Goal: Task Accomplishment & Management: Manage account settings

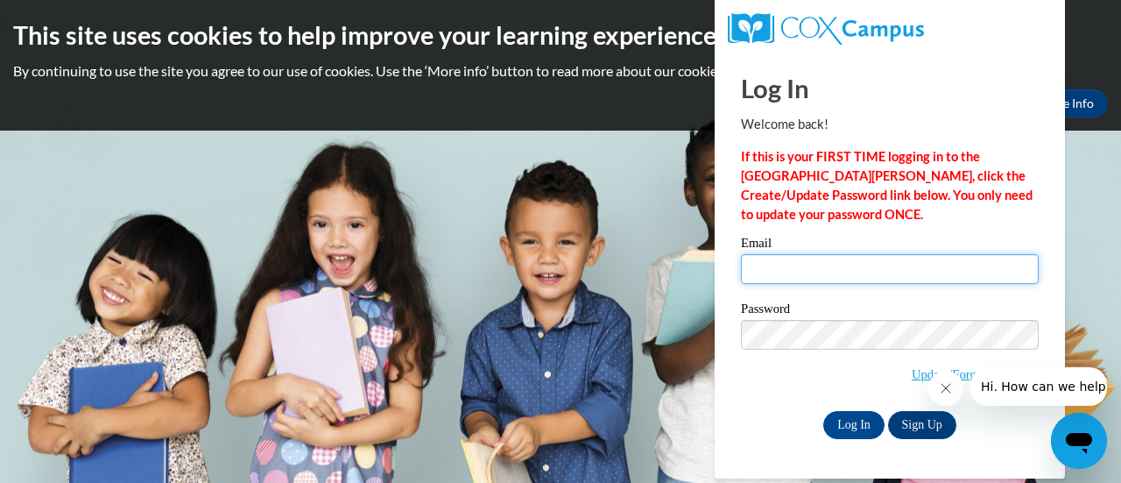
click at [763, 265] on input "Email" at bounding box center [890, 269] width 298 height 30
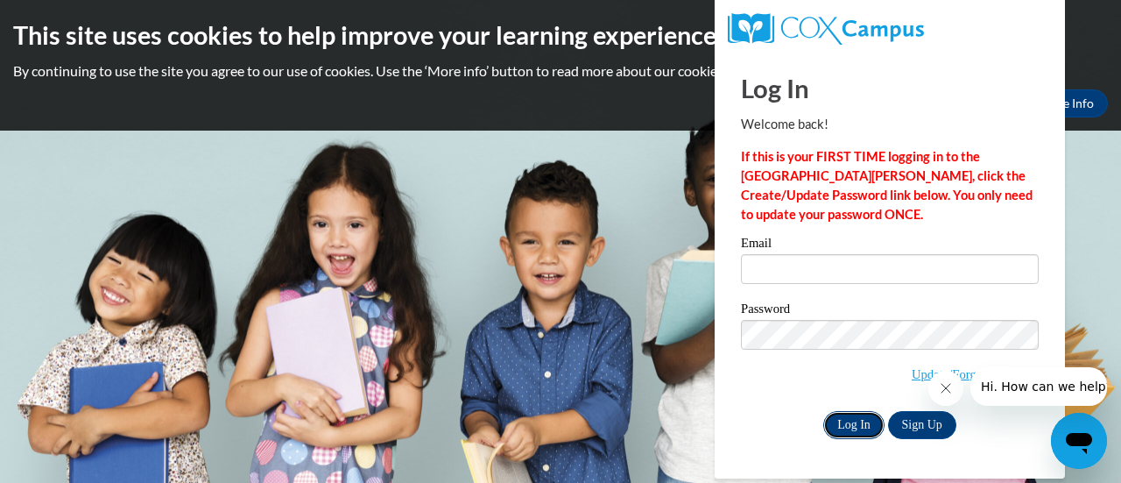
click at [845, 428] on input "Log In" at bounding box center [854, 425] width 61 height 28
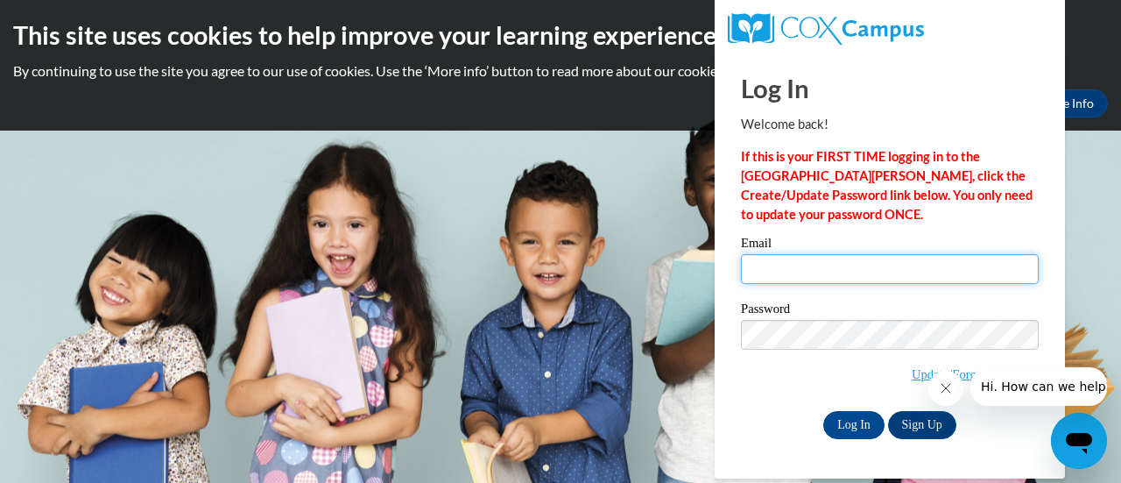
drag, startPoint x: 756, startPoint y: 268, endPoint x: 812, endPoint y: 190, distance: 96.0
click at [812, 190] on div "Log In Welcome back! If this is your FIRST TIME logging in to the NEW Cox Campu…" at bounding box center [890, 246] width 298 height 386
type input "distinpaulat@muscogee.k12.ga.us"
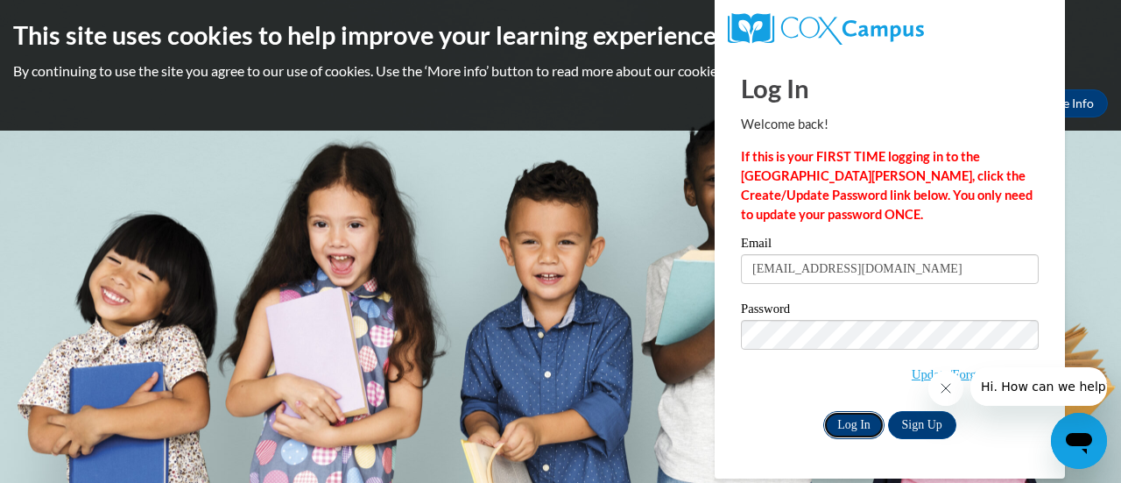
click at [855, 425] on input "Log In" at bounding box center [854, 425] width 61 height 28
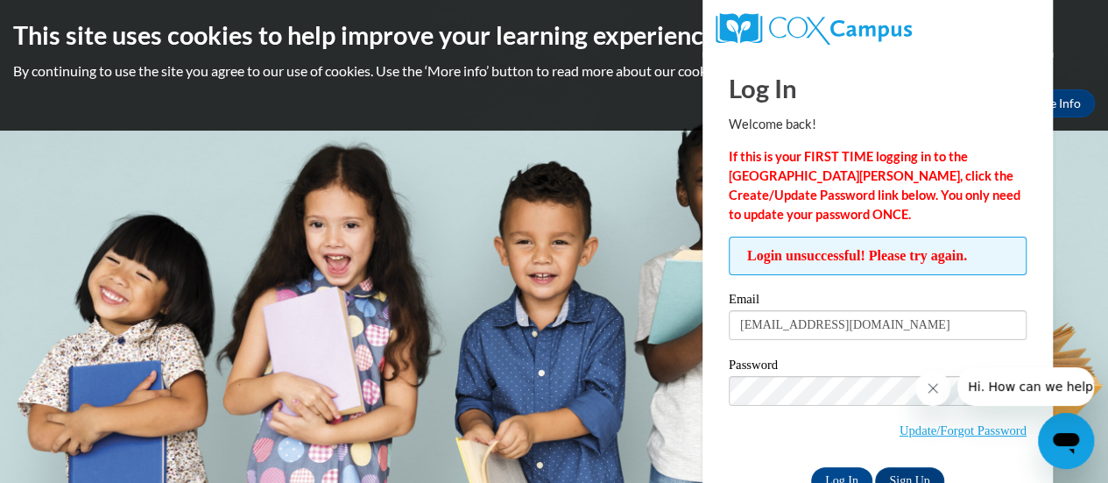
click at [628, 187] on body "This site uses cookies to help improve your learning experience. By continuing …" at bounding box center [554, 241] width 1108 height 483
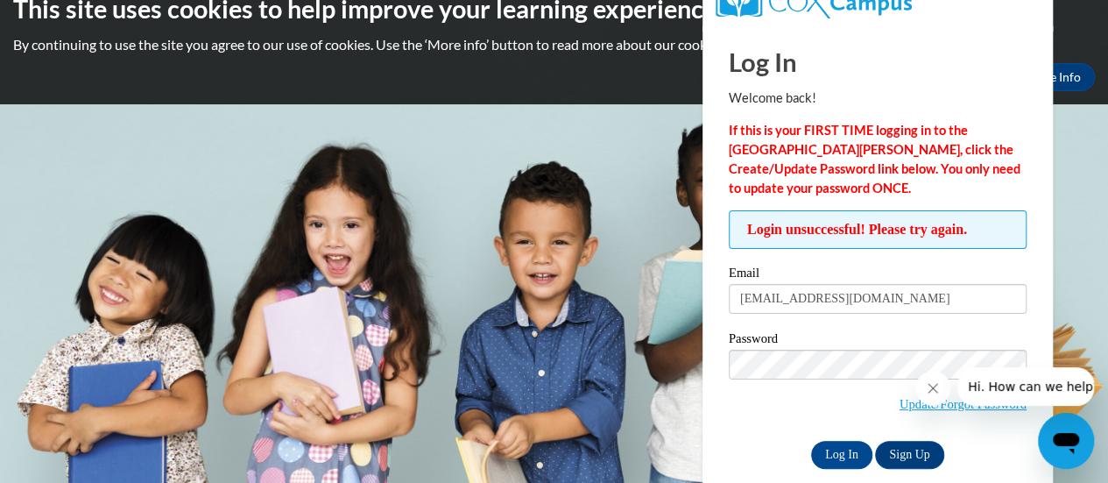
scroll to position [49, 0]
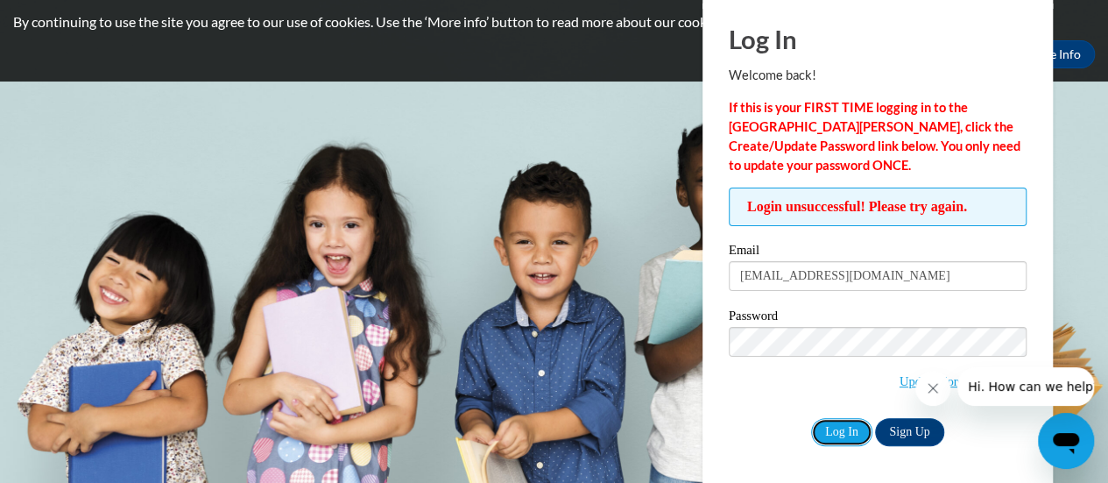
drag, startPoint x: 840, startPoint y: 428, endPoint x: 811, endPoint y: 476, distance: 55.4
click at [811, 476] on div "Log In Welcome back! If this is your FIRST TIME logging in to the NEW Cox Campu…" at bounding box center [877, 245] width 377 height 482
click at [1083, 265] on body "This site uses cookies to help improve your learning experience. By continuing …" at bounding box center [554, 192] width 1108 height 483
click at [844, 432] on input "Log In" at bounding box center [841, 432] width 61 height 28
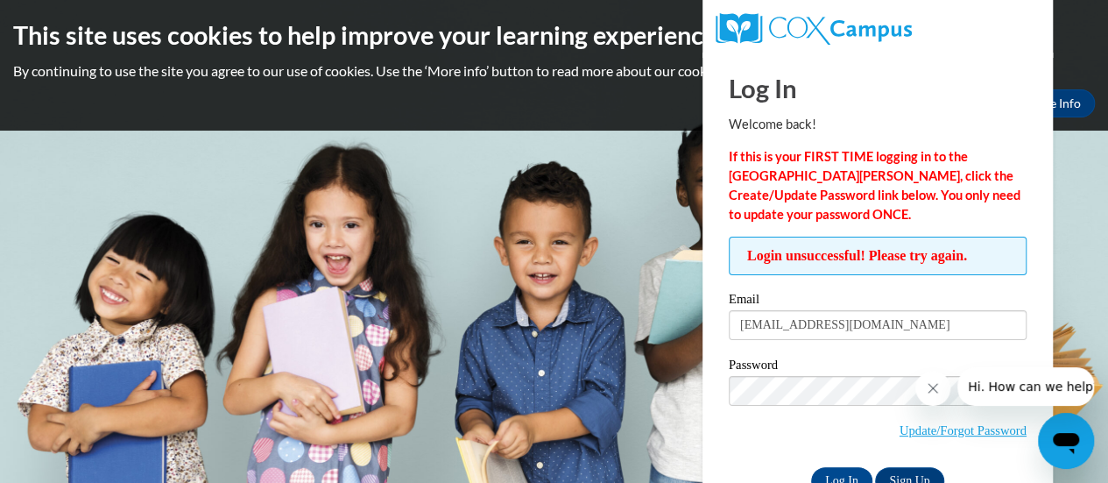
click at [748, 409] on span "Update/Forgot Password" at bounding box center [878, 412] width 298 height 73
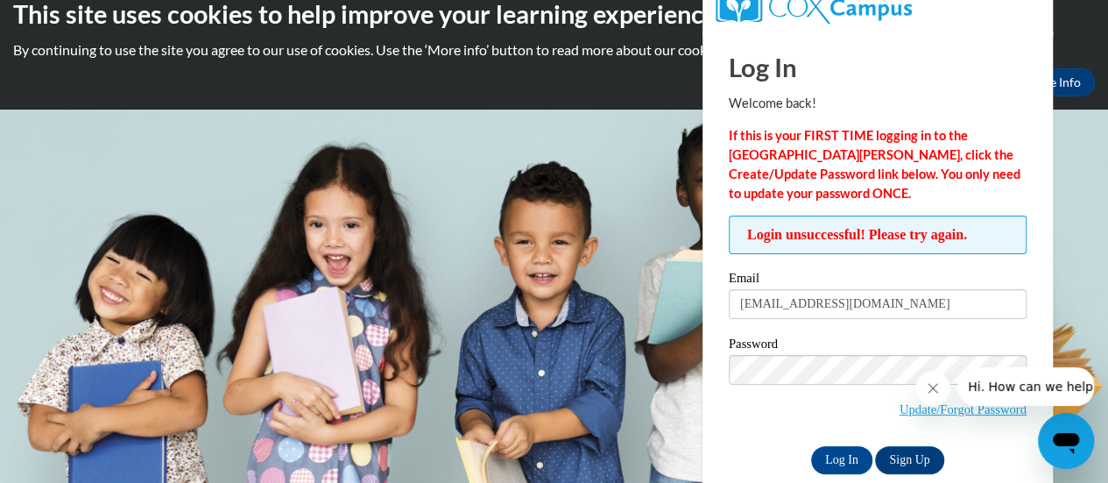
scroll to position [25, 0]
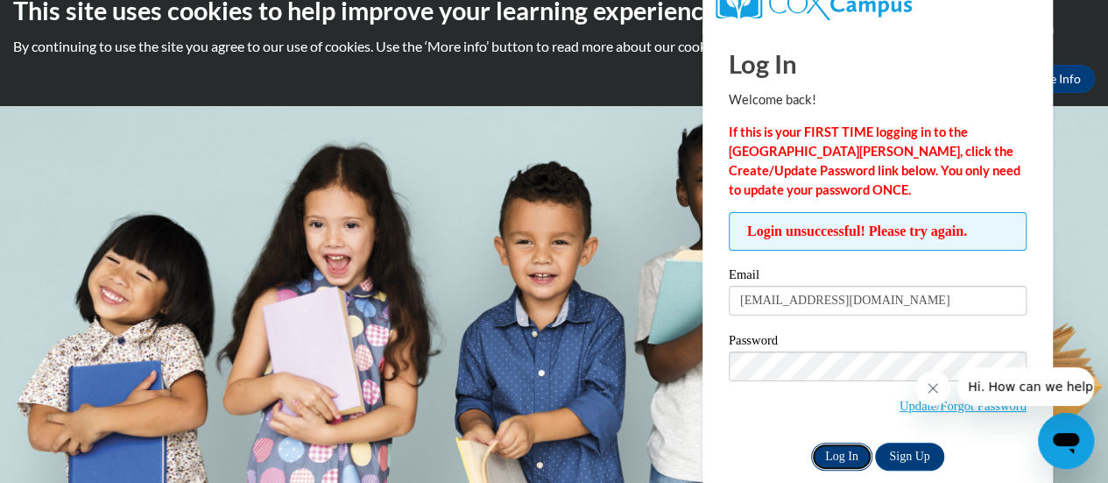
click at [831, 454] on input "Log In" at bounding box center [841, 456] width 61 height 28
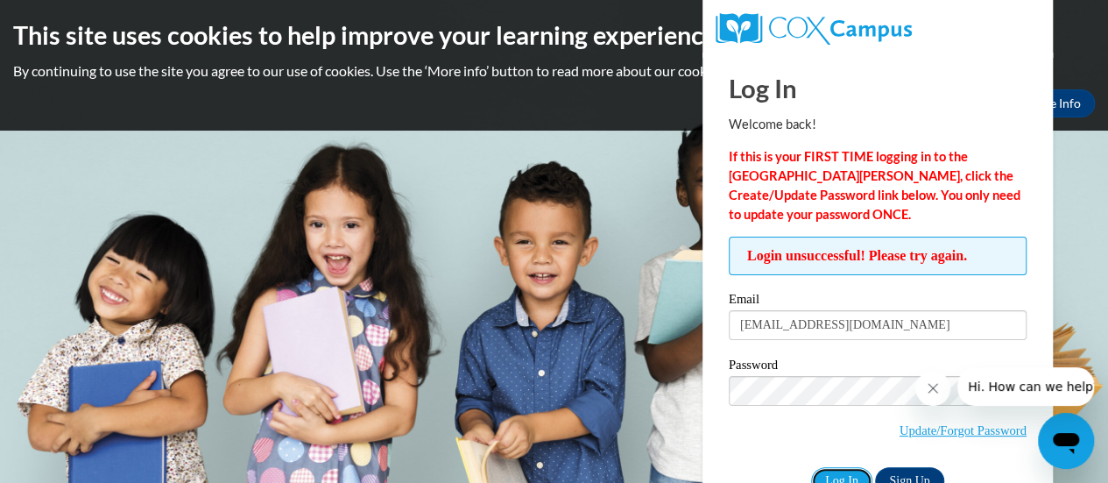
drag, startPoint x: 835, startPoint y: 474, endPoint x: 801, endPoint y: 498, distance: 41.6
click at [801, 482] on html "This site uses cookies to help improve your learning experience. By continuing …" at bounding box center [554, 241] width 1108 height 483
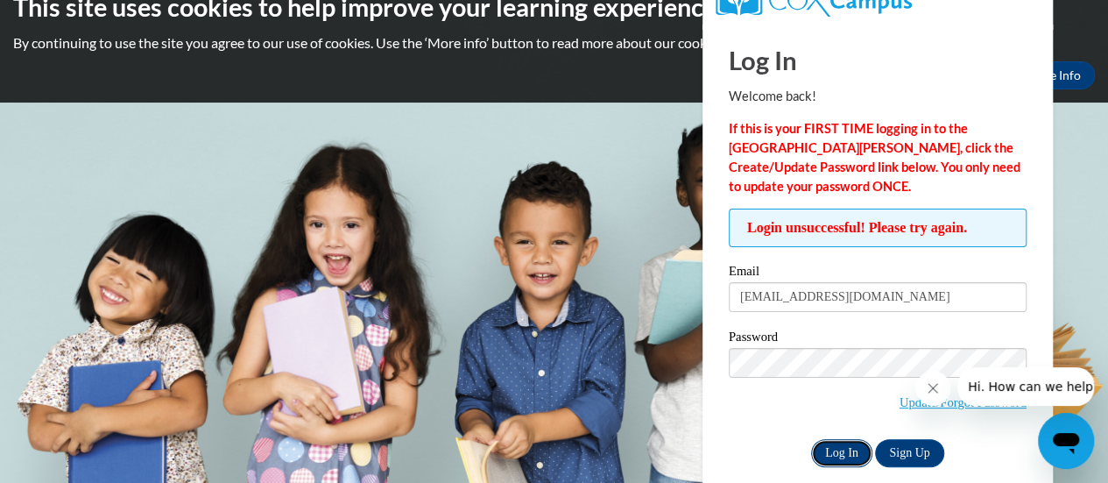
scroll to position [49, 0]
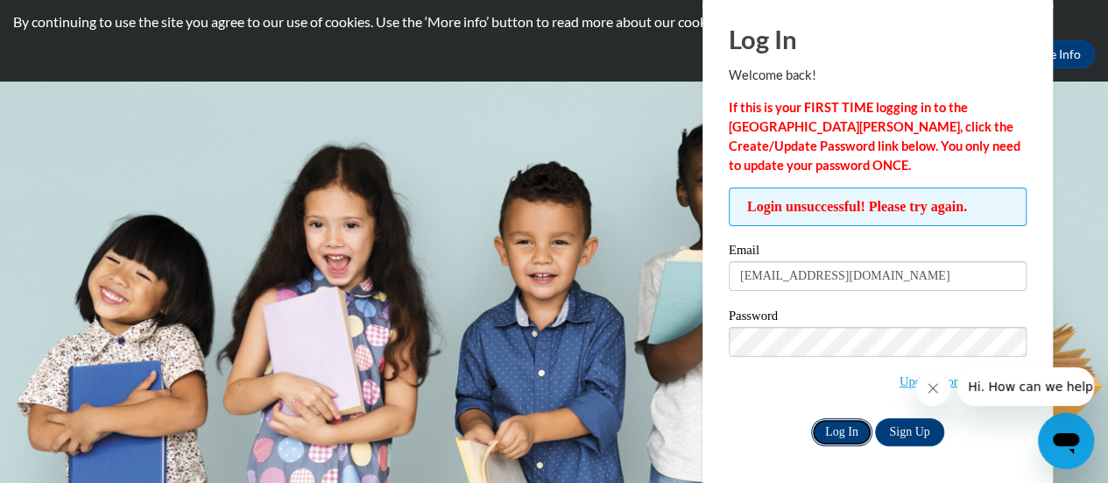
click at [824, 429] on input "Log In" at bounding box center [841, 432] width 61 height 28
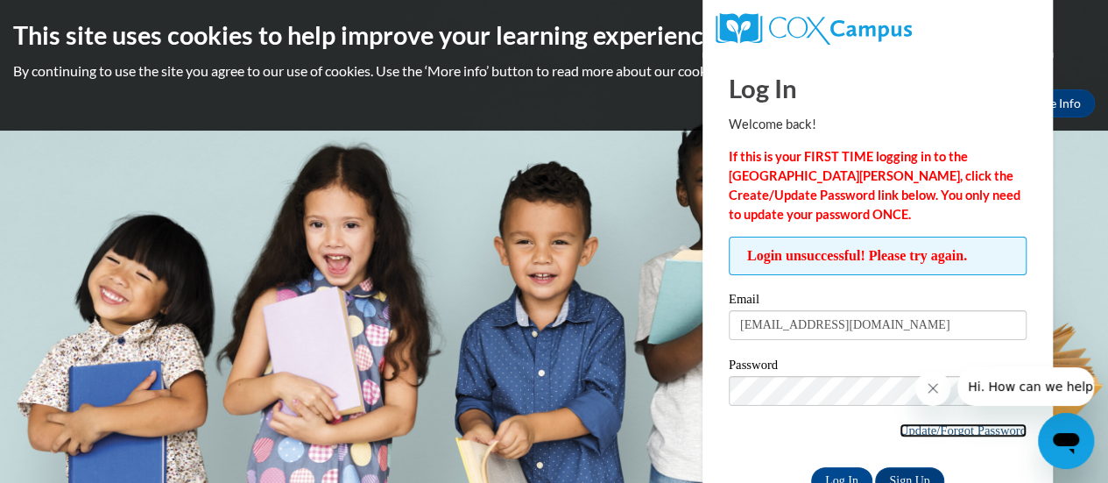
click at [946, 429] on link "Update/Forgot Password" at bounding box center [963, 430] width 127 height 14
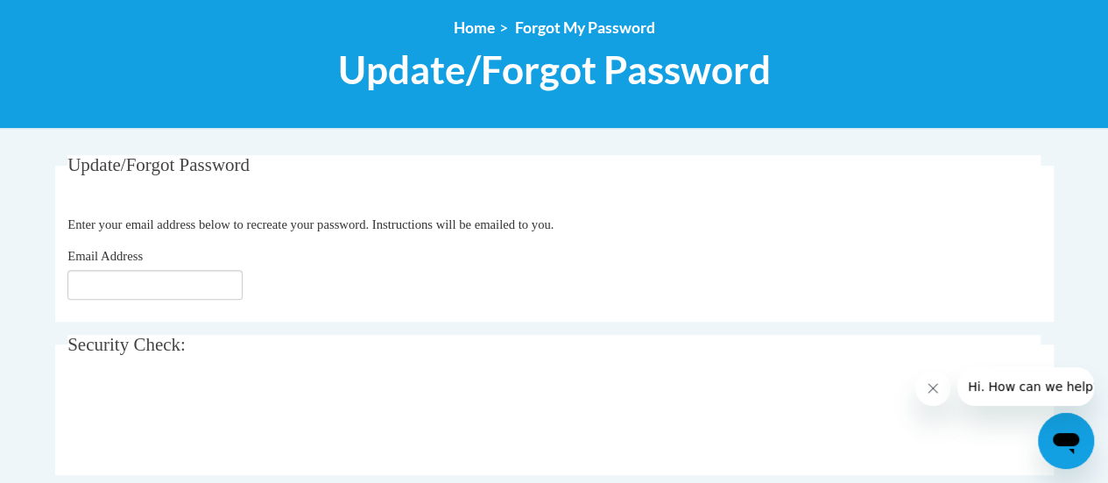
scroll to position [194, 0]
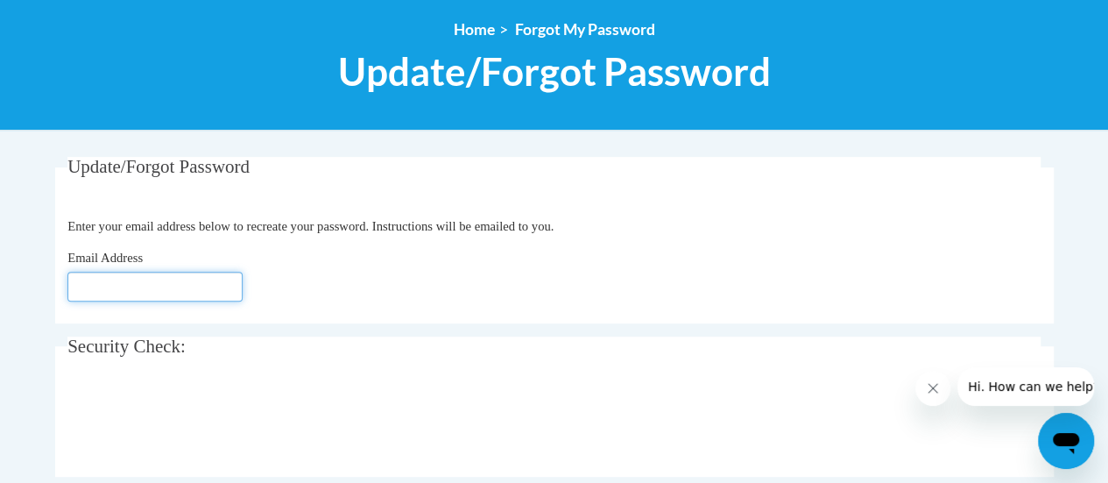
click at [69, 295] on input "Email Address" at bounding box center [154, 287] width 175 height 30
type input "[EMAIL_ADDRESS][DOMAIN_NAME]"
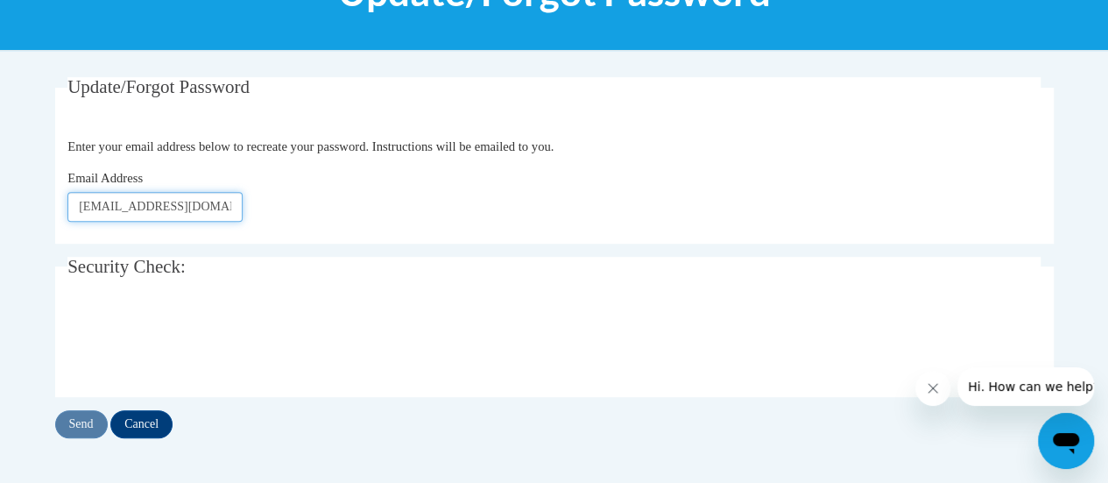
scroll to position [293, 0]
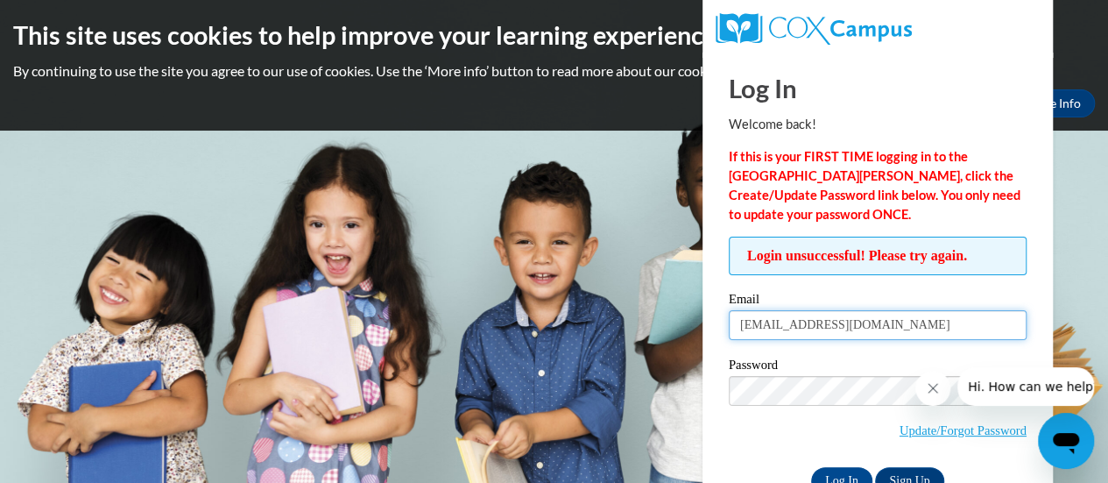
click at [766, 327] on input "distinpaulat@muscogee.k12.ga.us" at bounding box center [878, 325] width 298 height 30
click at [801, 327] on input "distin.paulat@muscogee.k12.ga.us" at bounding box center [878, 325] width 298 height 30
type input "[EMAIL_ADDRESS][PERSON_NAME][DOMAIN_NAME]"
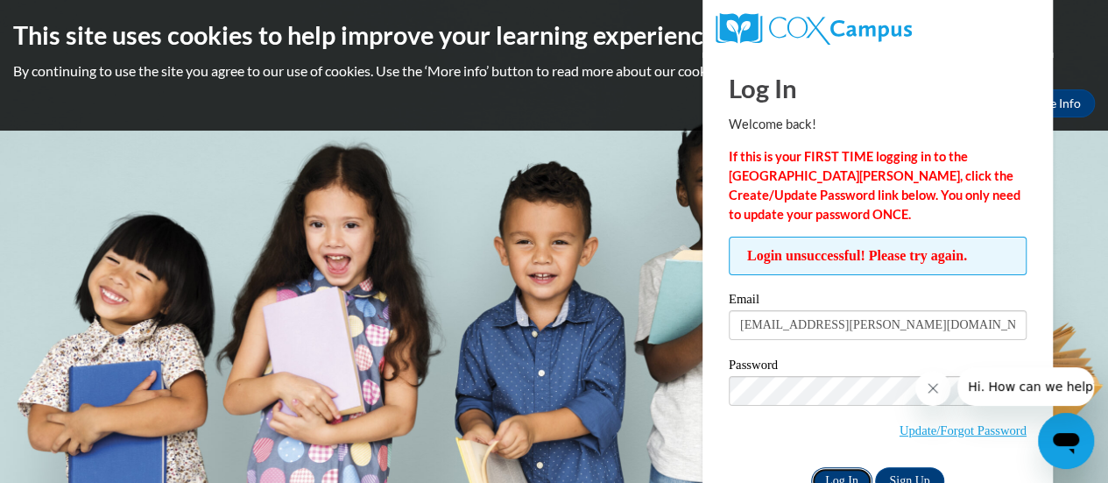
click at [832, 473] on input "Log In" at bounding box center [841, 481] width 61 height 28
click at [920, 432] on link "Update/Forgot Password" at bounding box center [963, 430] width 127 height 14
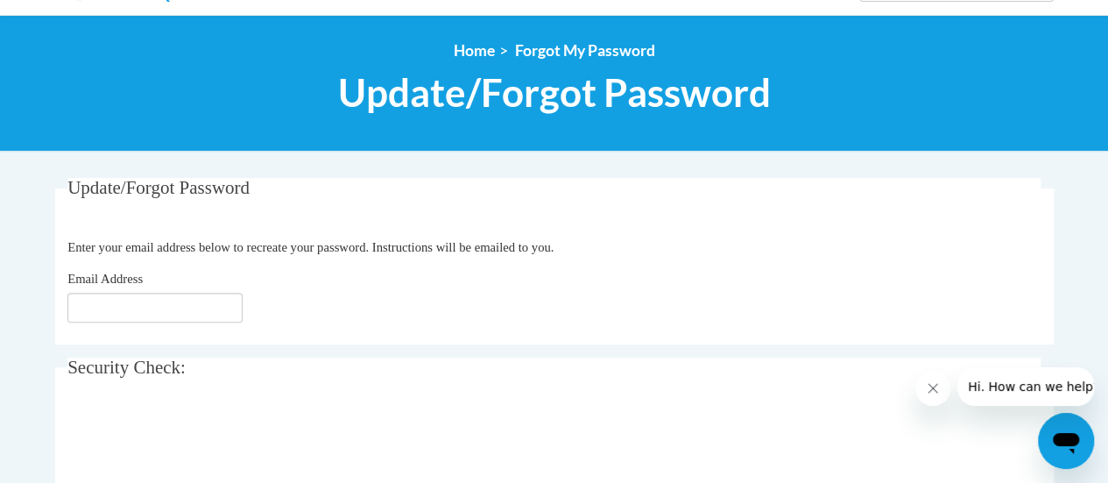
scroll to position [178, 0]
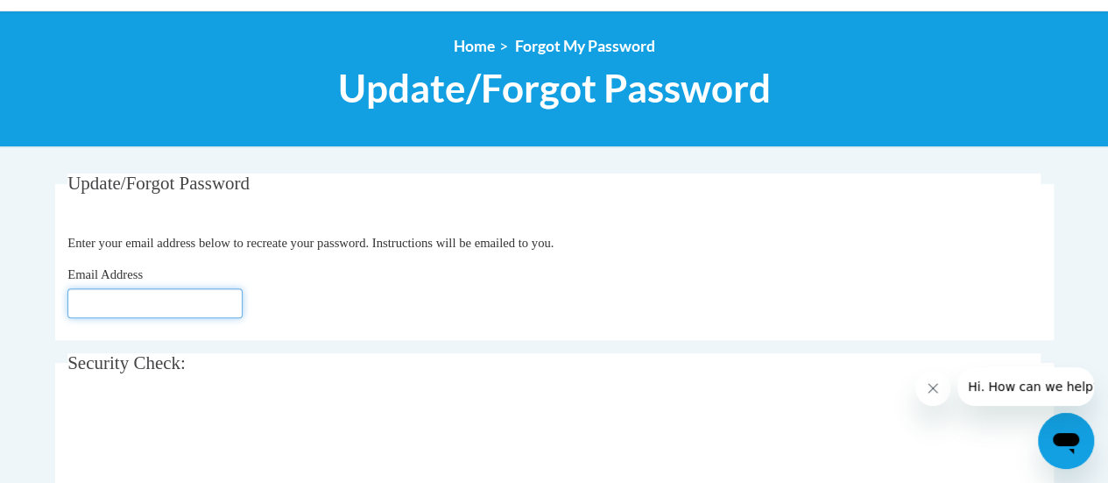
click at [96, 305] on input "Email Address" at bounding box center [154, 303] width 175 height 30
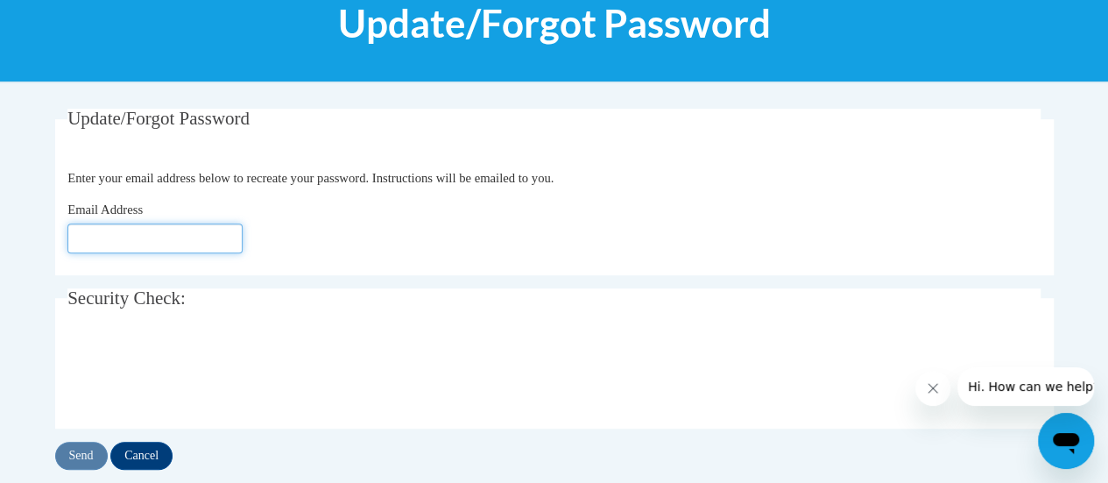
scroll to position [244, 0]
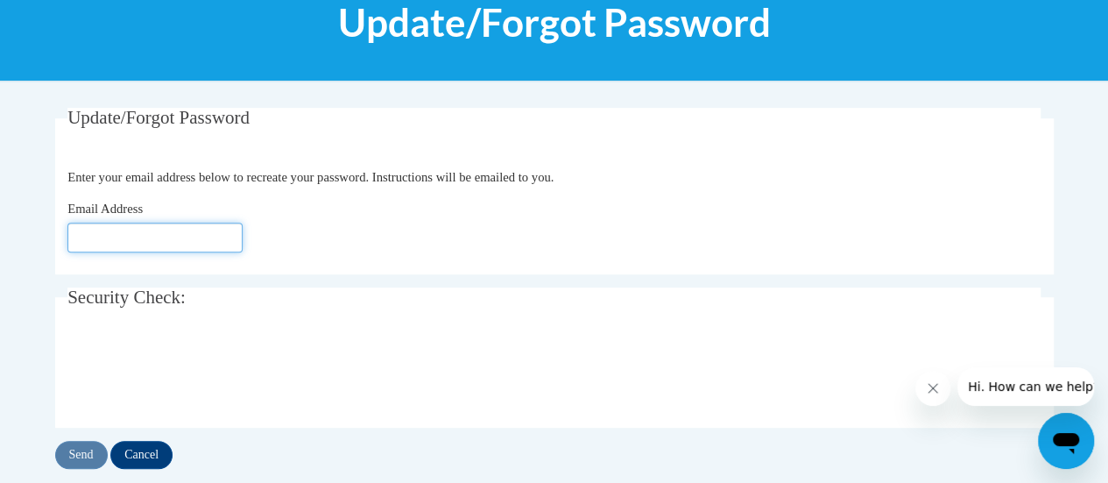
click at [88, 237] on input "Email Address" at bounding box center [154, 238] width 175 height 30
type input "[EMAIL_ADDRESS][DOMAIN_NAME]"
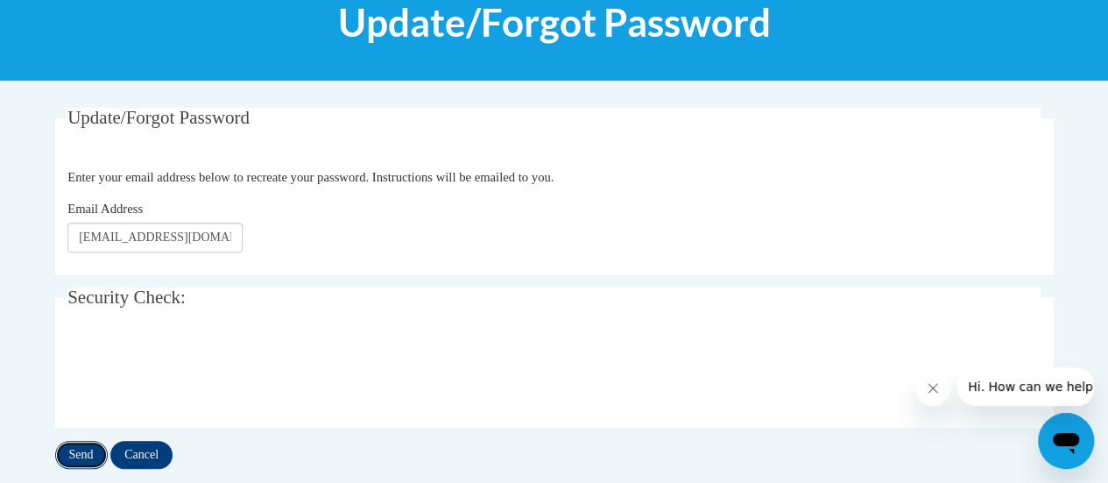
click at [74, 444] on input "Send" at bounding box center [81, 455] width 53 height 28
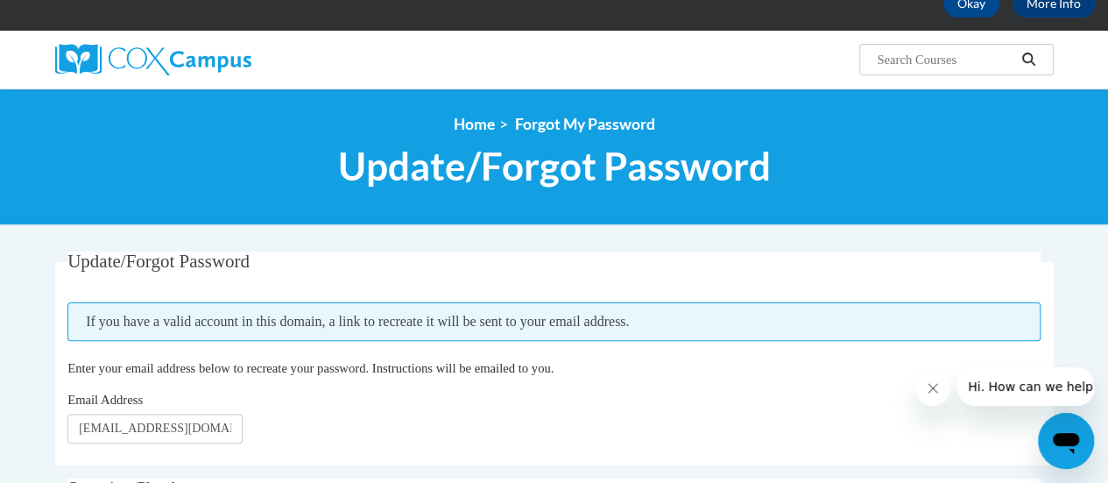
scroll to position [102, 0]
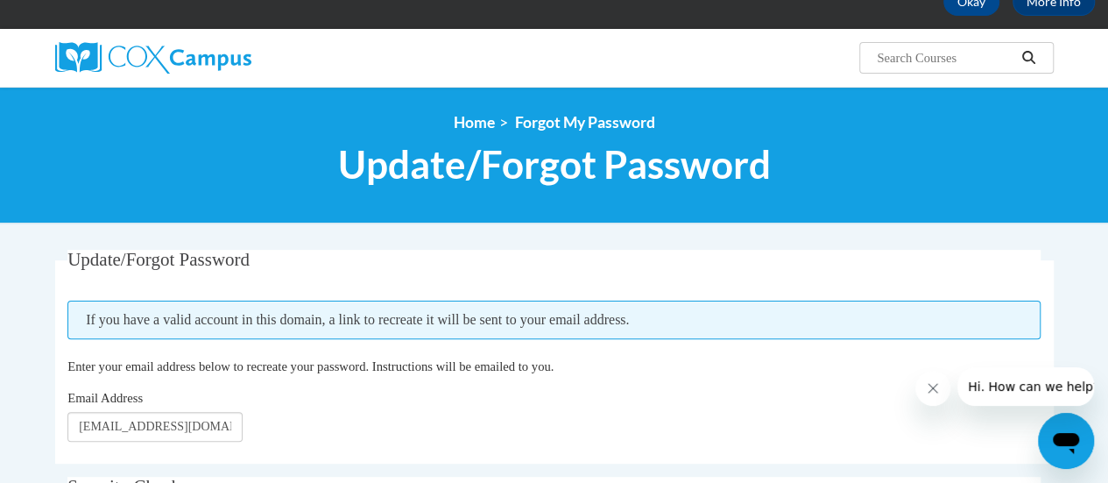
click at [110, 371] on span "Enter your email address below to recreate your password. Instructions will be …" at bounding box center [310, 366] width 486 height 14
click at [140, 429] on input "[EMAIL_ADDRESS][DOMAIN_NAME]" at bounding box center [154, 427] width 175 height 30
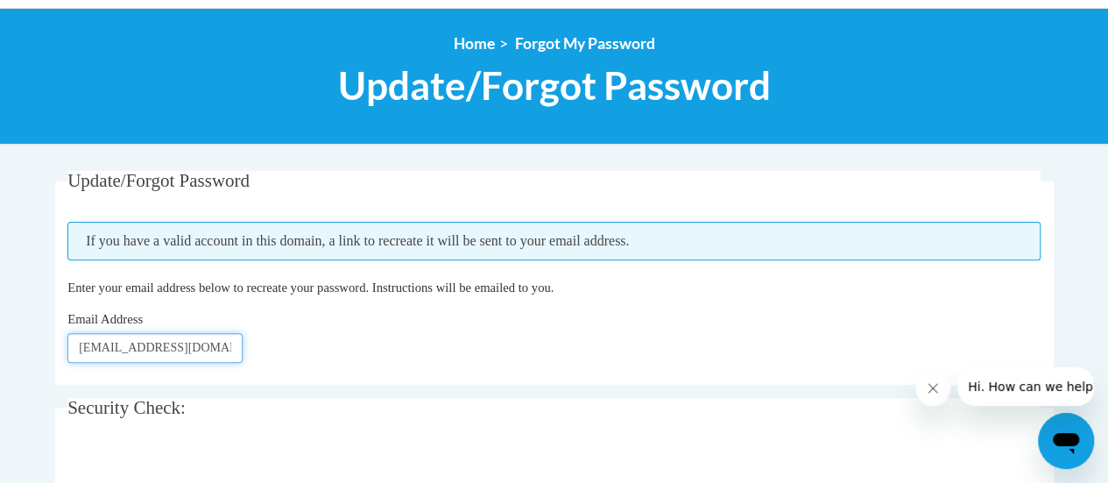
scroll to position [180, 0]
click at [141, 418] on fieldset "Security Check: Enter the security code + =" at bounding box center [554, 468] width 999 height 140
click at [109, 436] on fieldset "Security Check: Enter the security code + =" at bounding box center [554, 468] width 999 height 140
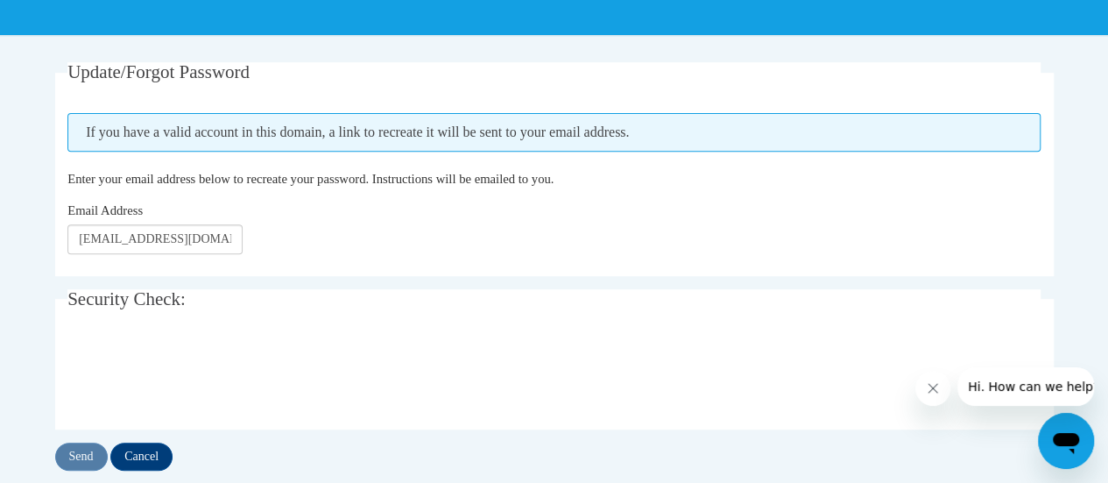
scroll to position [303, 0]
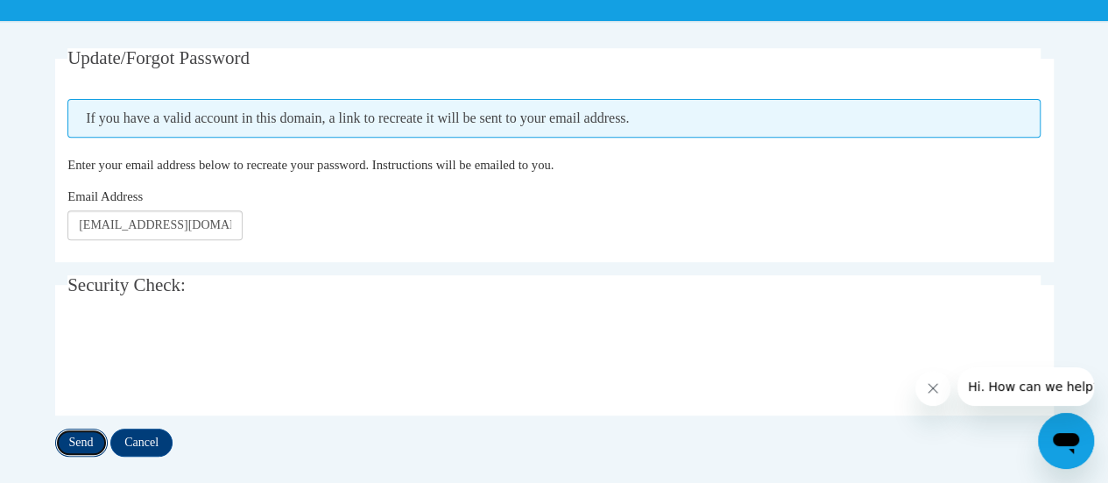
click at [67, 436] on input "Send" at bounding box center [81, 442] width 53 height 28
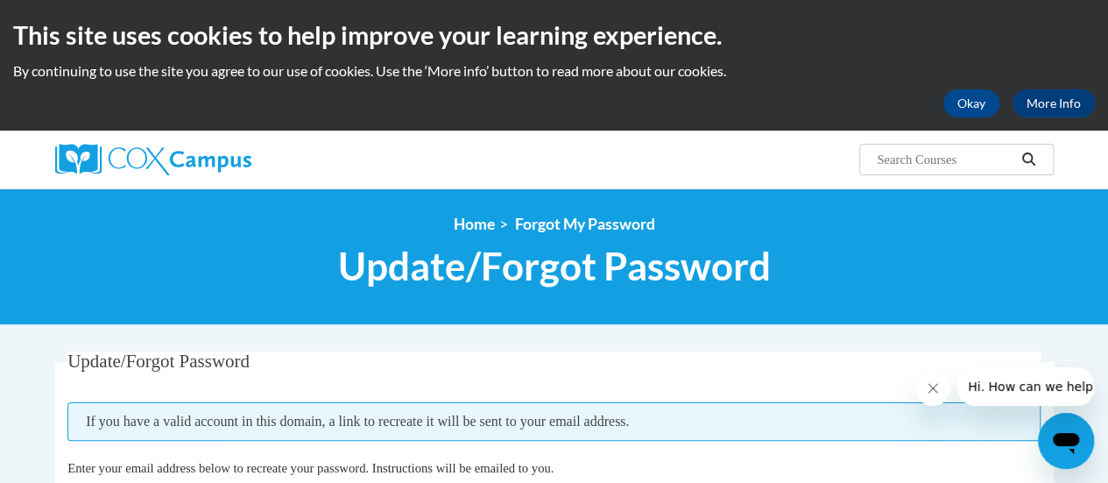
click at [84, 416] on span "If you have a valid account in this domain, a link to recreate it will be sent …" at bounding box center [553, 421] width 973 height 39
click at [331, 436] on span "If you have a valid account in this domain, a link to recreate it will be sent …" at bounding box center [553, 421] width 973 height 39
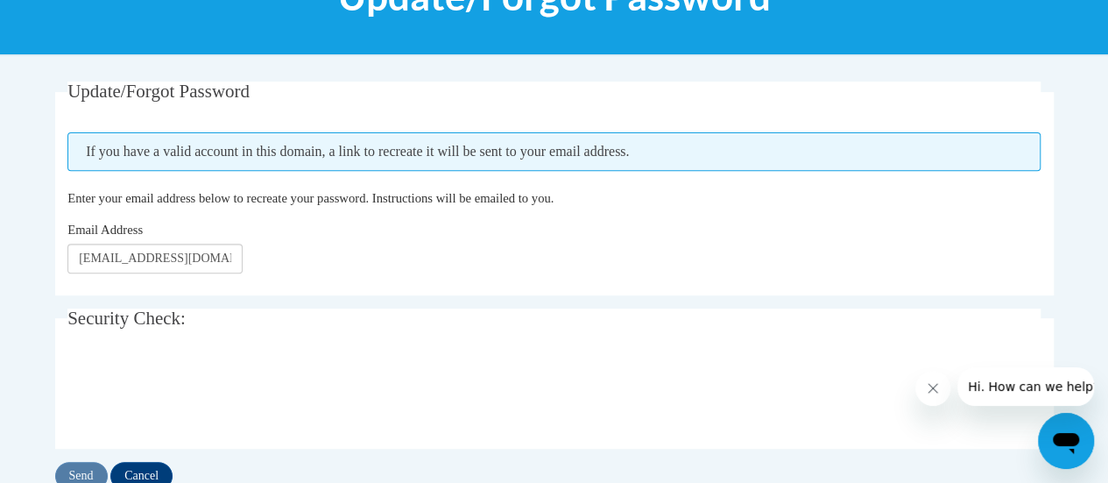
scroll to position [268, 0]
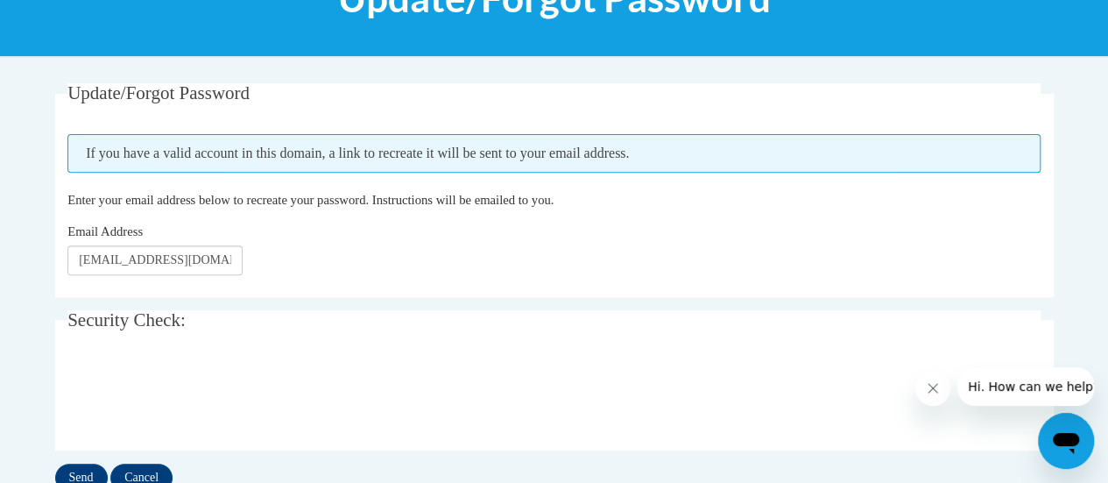
click at [40, 389] on body "This site uses cookies to help improve your learning experience. By continuing …" at bounding box center [554, 326] width 1108 height 1188
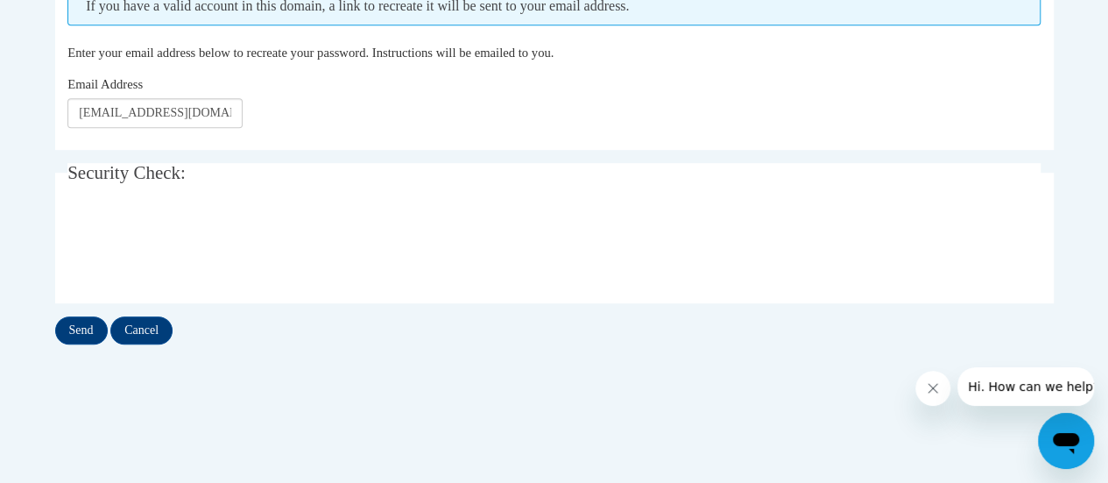
scroll to position [410, 0]
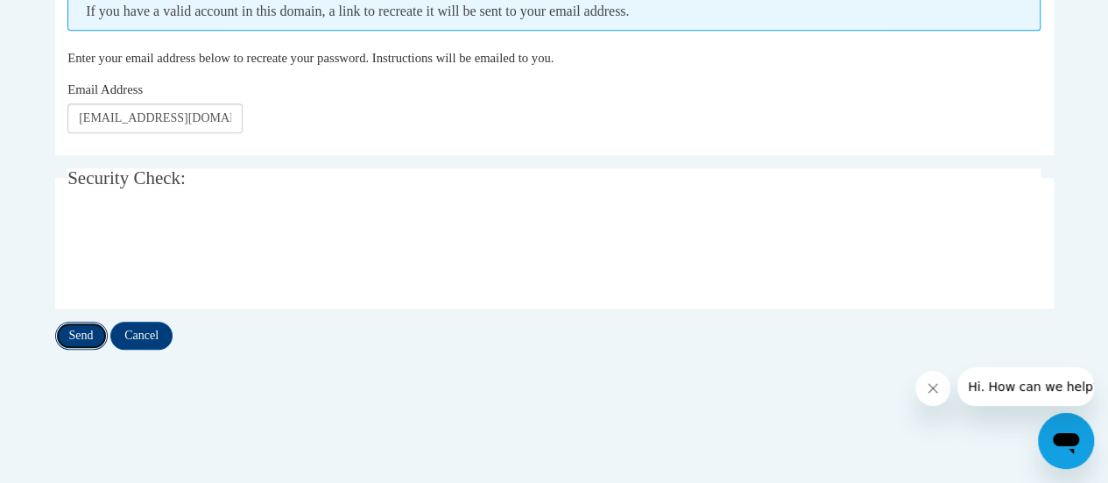
click at [78, 329] on input "Send" at bounding box center [81, 336] width 53 height 28
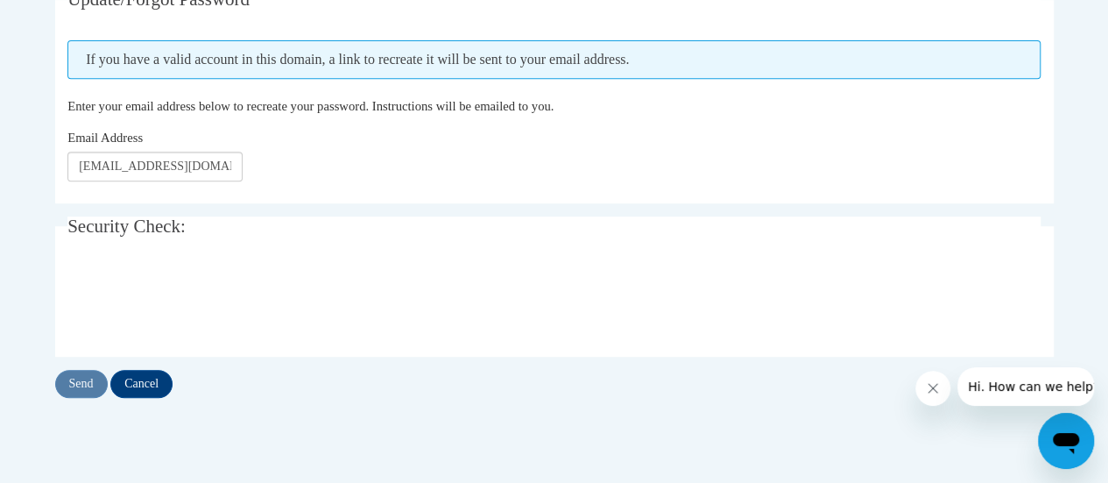
scroll to position [363, 0]
